Goal: Task Accomplishment & Management: Complete application form

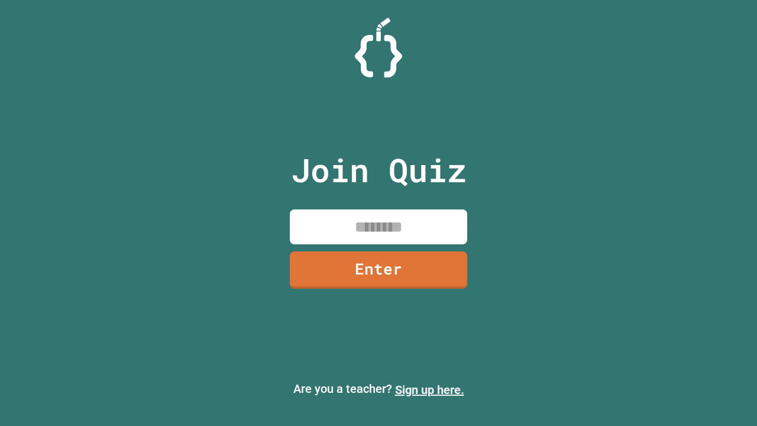
click at [429, 390] on link "Sign up here." at bounding box center [429, 390] width 69 height 14
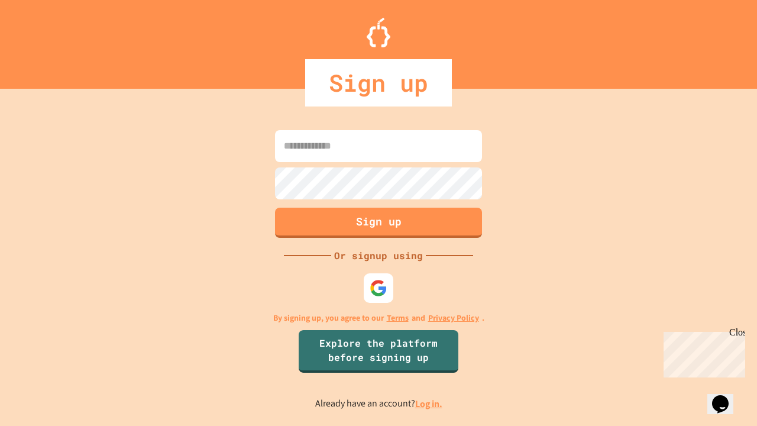
click at [429, 403] on link "Log in." at bounding box center [428, 403] width 27 height 12
